Goal: Find specific page/section: Find specific page/section

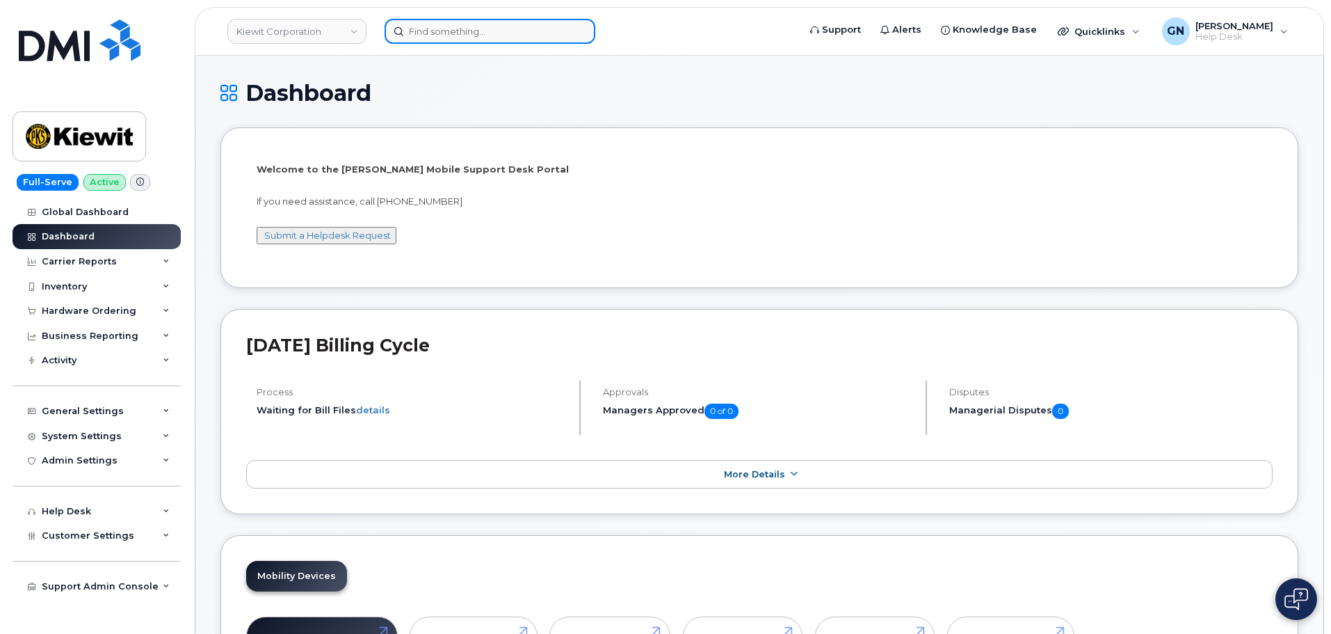
click at [441, 32] on input at bounding box center [490, 31] width 211 height 25
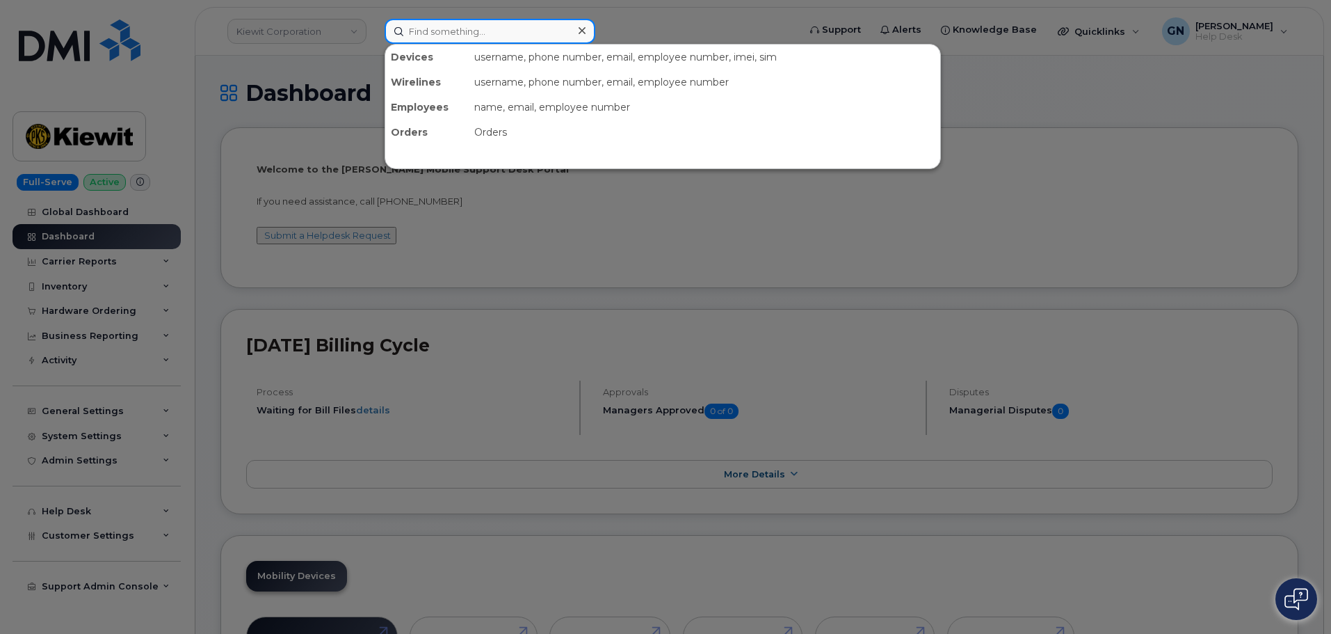
paste input "[PERSON_NAME]"
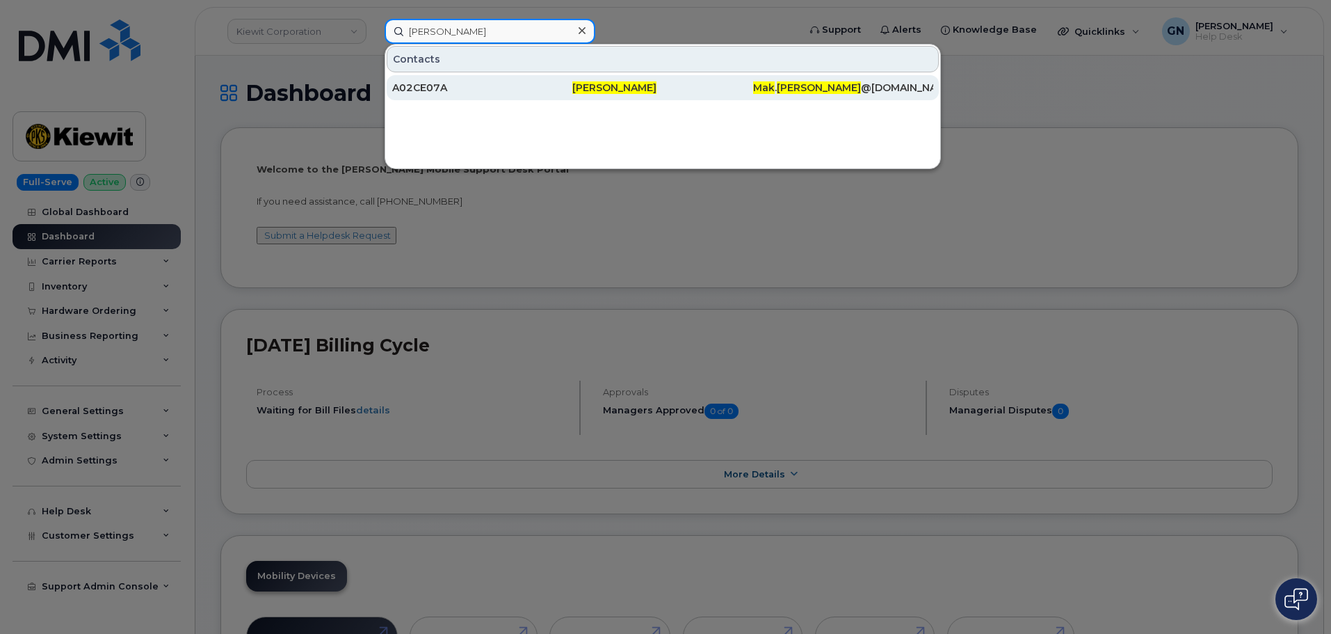
type input "[PERSON_NAME]"
click at [538, 93] on div "A02CE07A" at bounding box center [482, 88] width 180 height 14
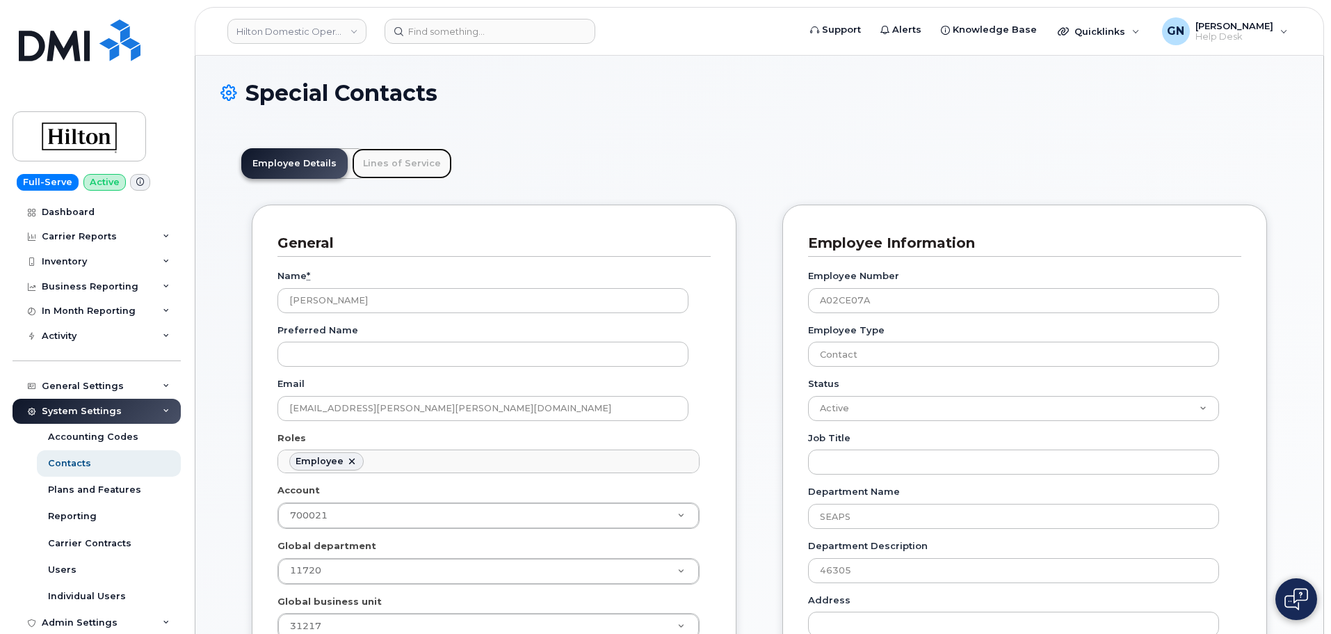
click at [401, 153] on link "Lines of Service" at bounding box center [402, 163] width 100 height 31
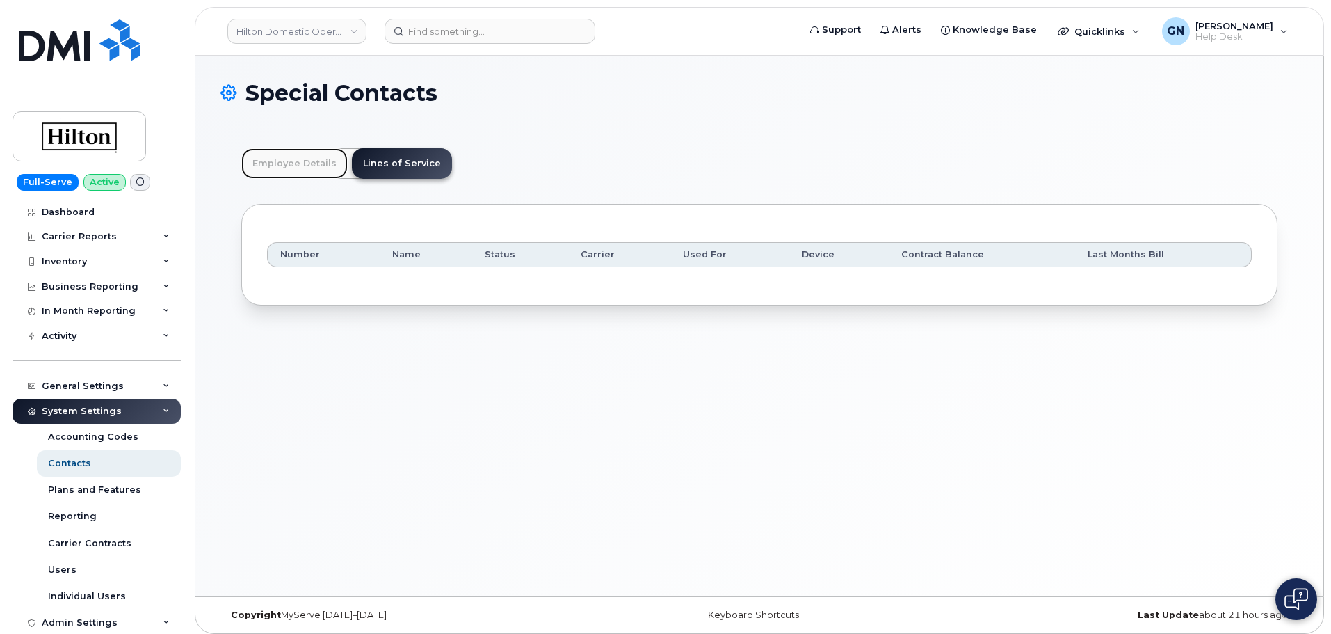
click at [322, 168] on link "Employee Details" at bounding box center [294, 163] width 106 height 31
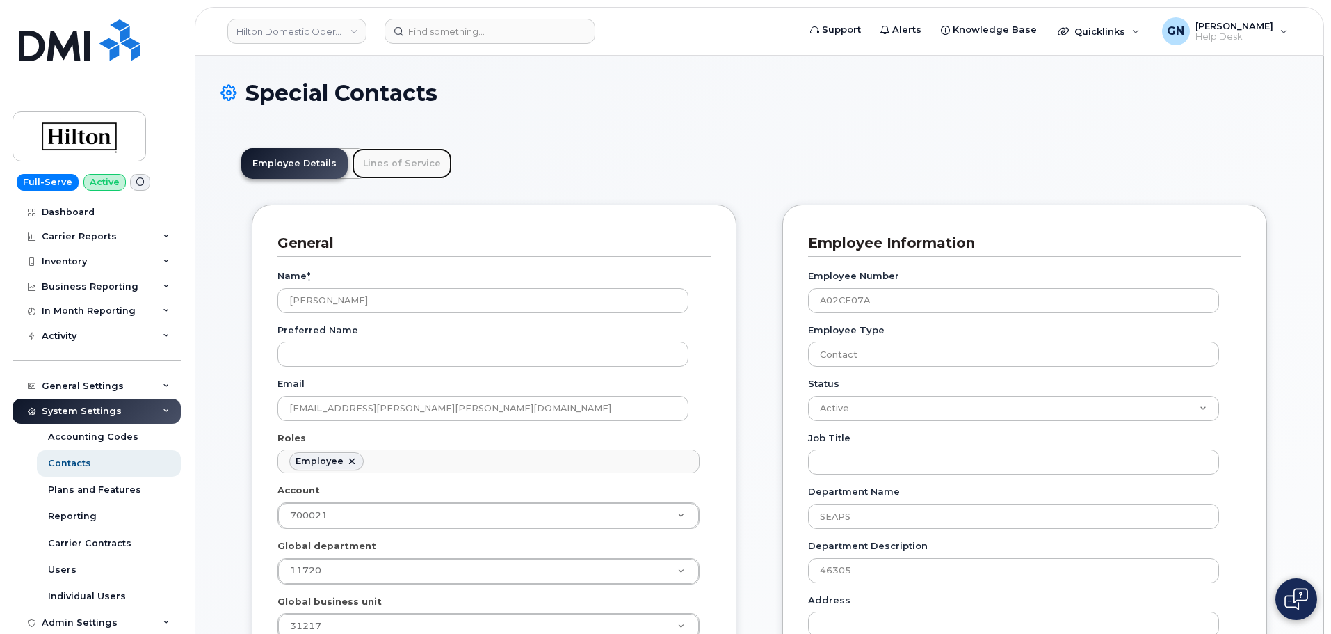
click at [416, 162] on link "Lines of Service" at bounding box center [402, 163] width 100 height 31
